Goal: Transaction & Acquisition: Purchase product/service

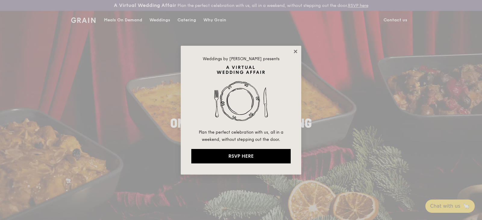
click at [293, 53] on icon at bounding box center [295, 51] width 5 height 5
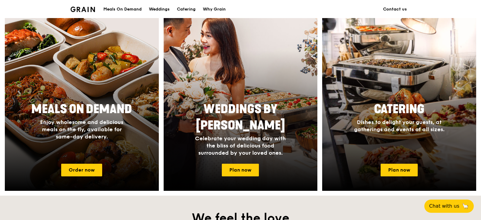
scroll to position [392, 0]
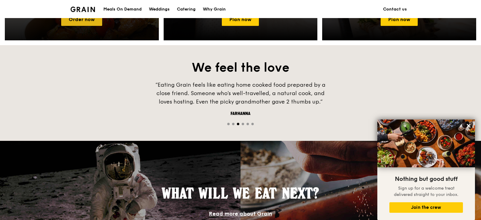
click at [69, 22] on link "Order now" at bounding box center [81, 19] width 41 height 13
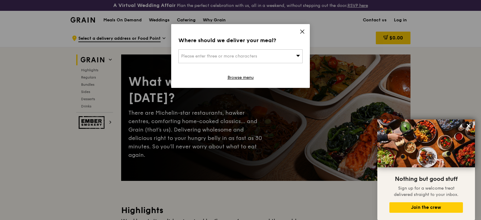
click at [281, 55] on div "Please enter three or more characters" at bounding box center [240, 56] width 124 height 14
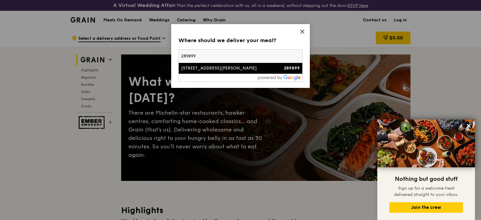
type input "289899"
click at [212, 67] on div "[STREET_ADDRESS][PERSON_NAME]" at bounding box center [225, 68] width 89 height 6
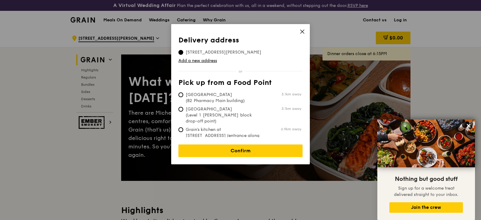
click at [212, 95] on span "[GEOGRAPHIC_DATA] (B2 Pharmacy Main building)" at bounding box center [223, 98] width 90 height 12
click at [183, 95] on input "[GEOGRAPHIC_DATA] (B2 Pharmacy Main building) 3.1km away" at bounding box center [180, 94] width 5 height 5
radio input "true"
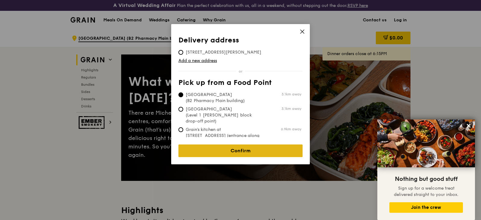
click at [222, 145] on link "Confirm" at bounding box center [240, 151] width 124 height 13
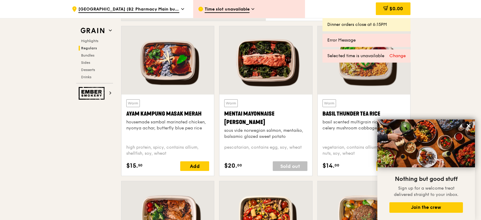
scroll to position [753, 0]
